Goal: Obtain resource: Obtain resource

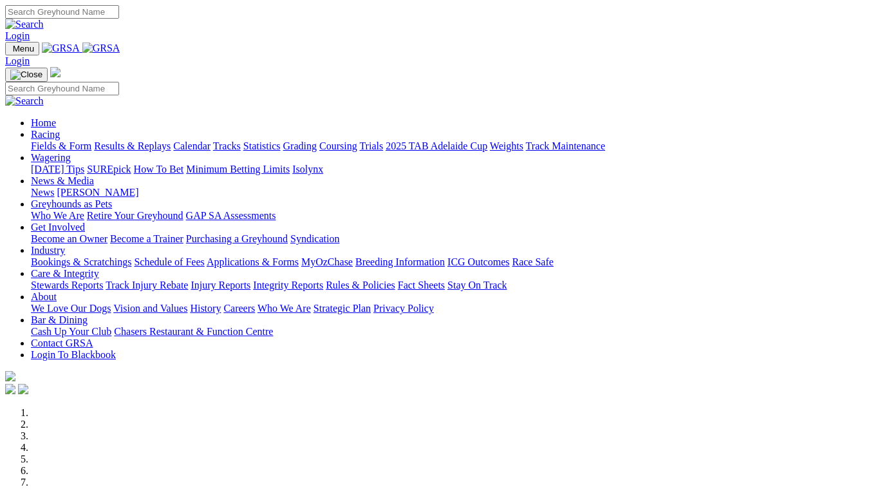
click at [65, 245] on link "Industry" at bounding box center [48, 250] width 34 height 11
click at [299, 256] on link "Applications & Forms" at bounding box center [253, 261] width 92 height 11
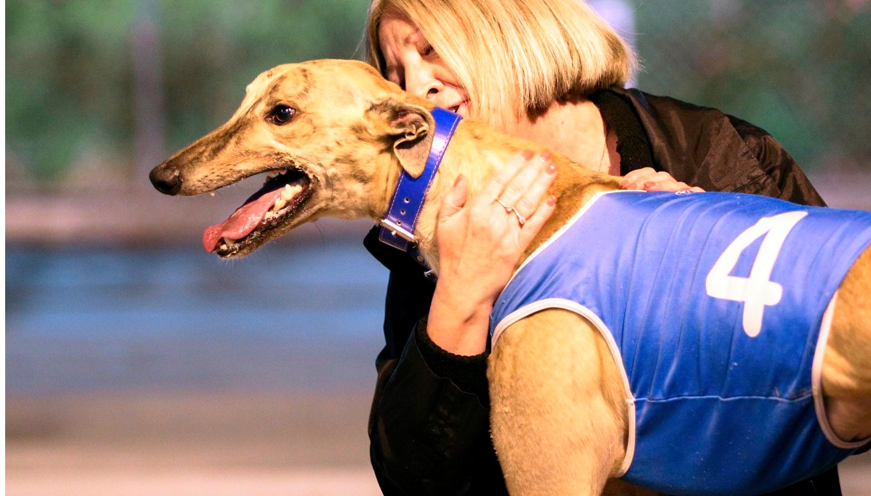
scroll to position [651, 0]
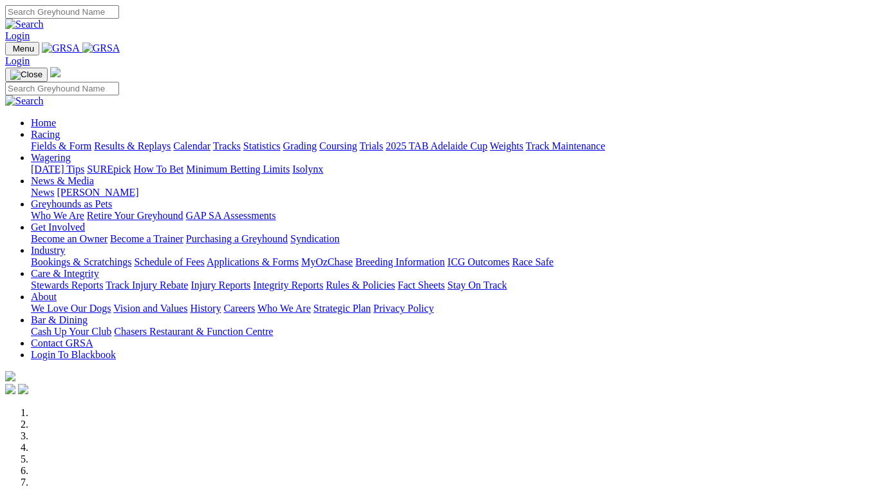
click at [65, 245] on link "Industry" at bounding box center [48, 250] width 34 height 11
click at [299, 256] on link "Applications & Forms" at bounding box center [253, 261] width 92 height 11
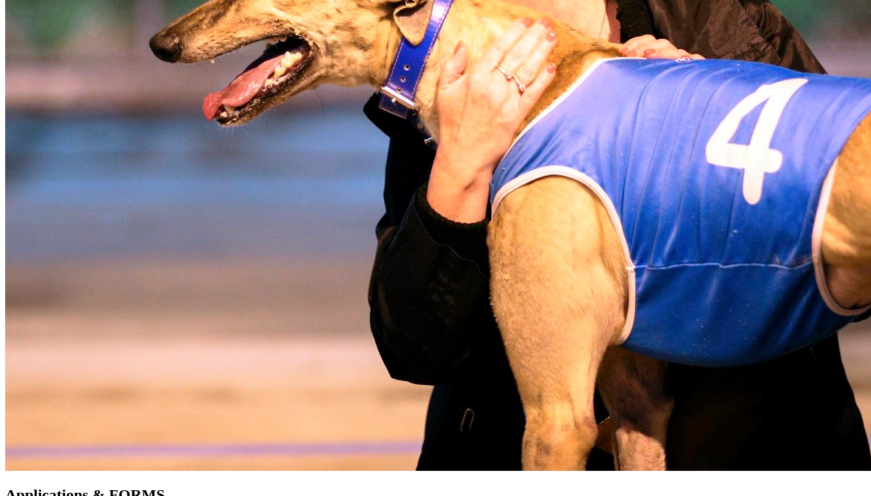
scroll to position [784, 0]
